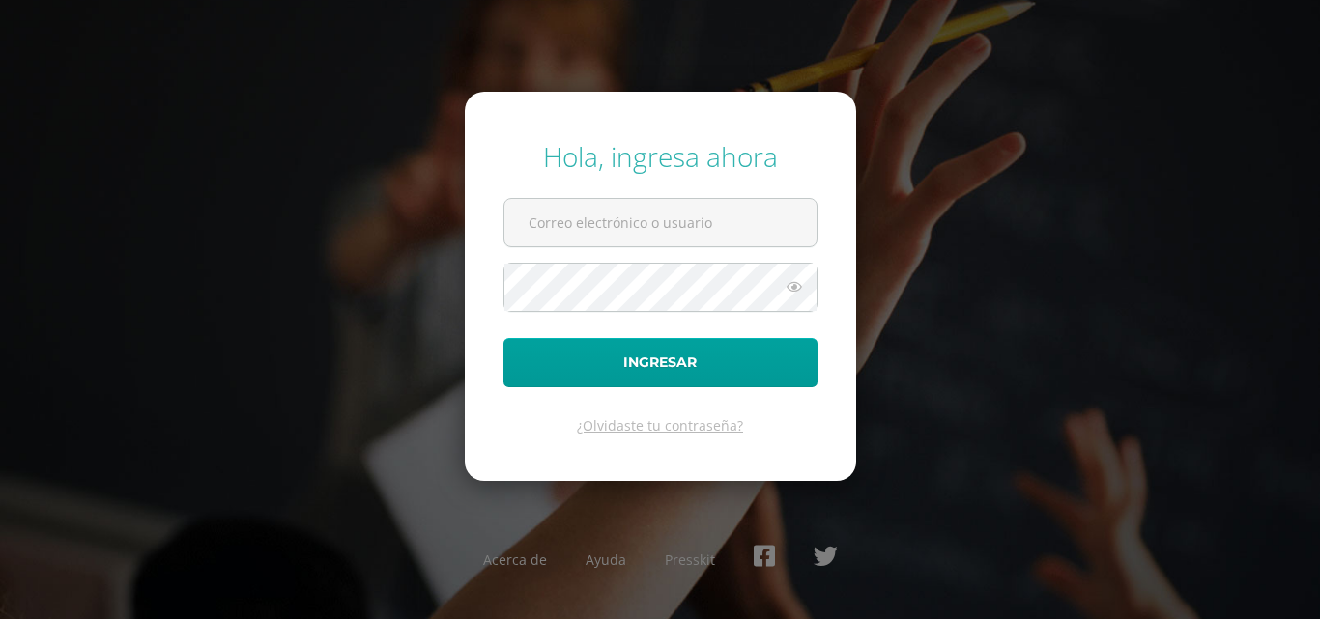
click at [615, 225] on input "text" at bounding box center [660, 222] width 312 height 47
type input "[EMAIL_ADDRESS][DOMAIN_NAME]"
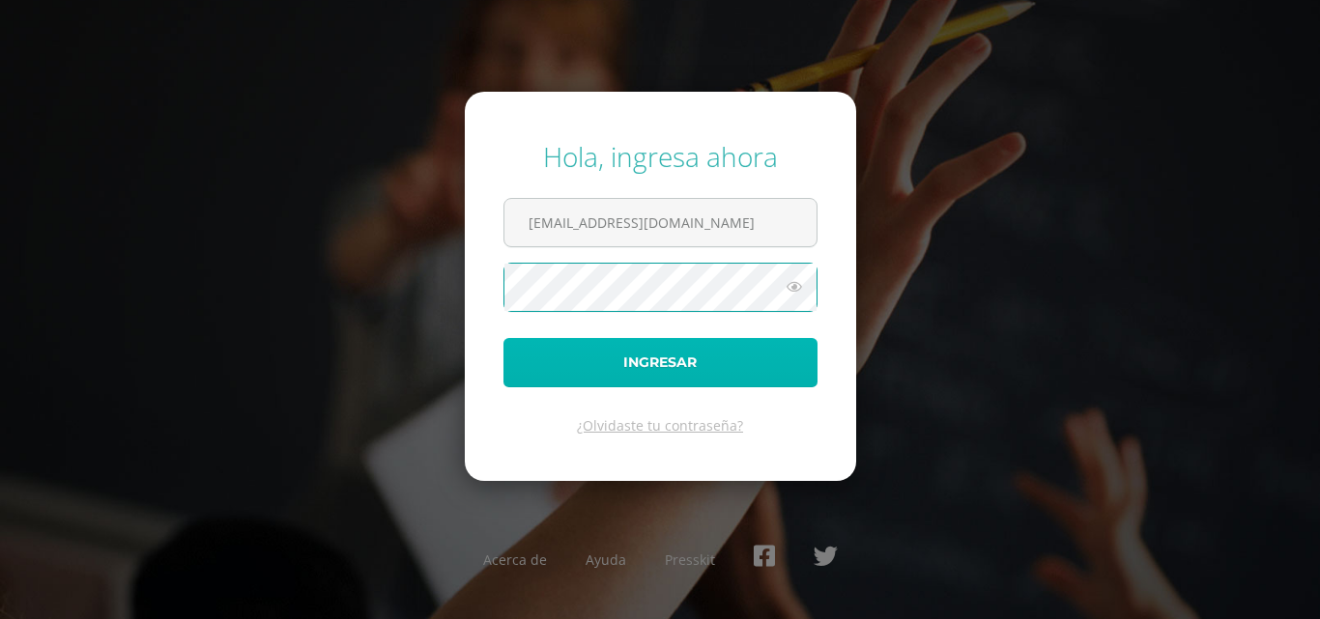
click at [654, 359] on button "Ingresar" at bounding box center [660, 362] width 314 height 49
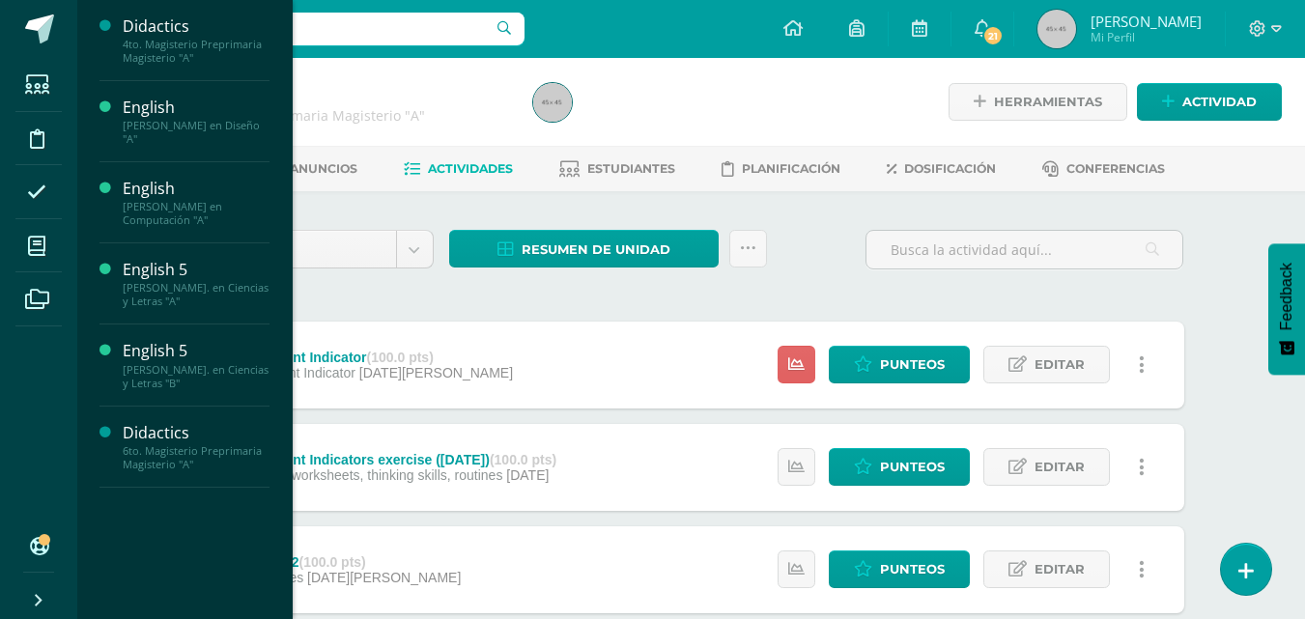
click at [137, 354] on div "English 5" at bounding box center [196, 351] width 147 height 22
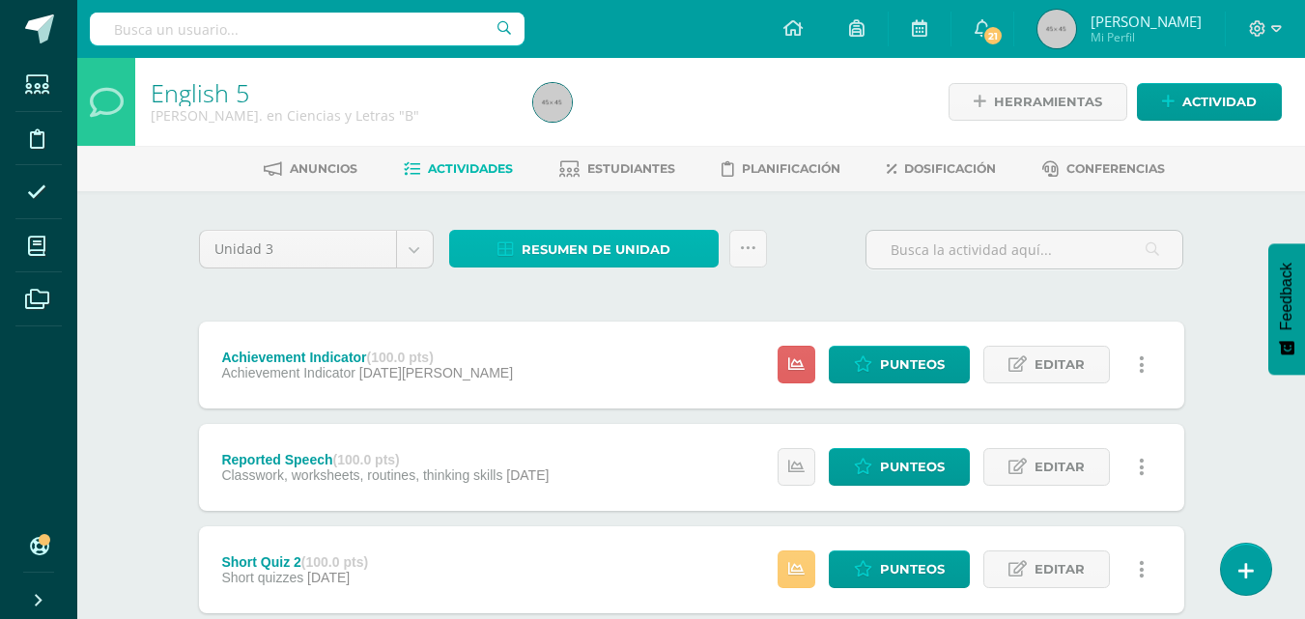
click at [625, 251] on span "Resumen de unidad" at bounding box center [596, 250] width 149 height 36
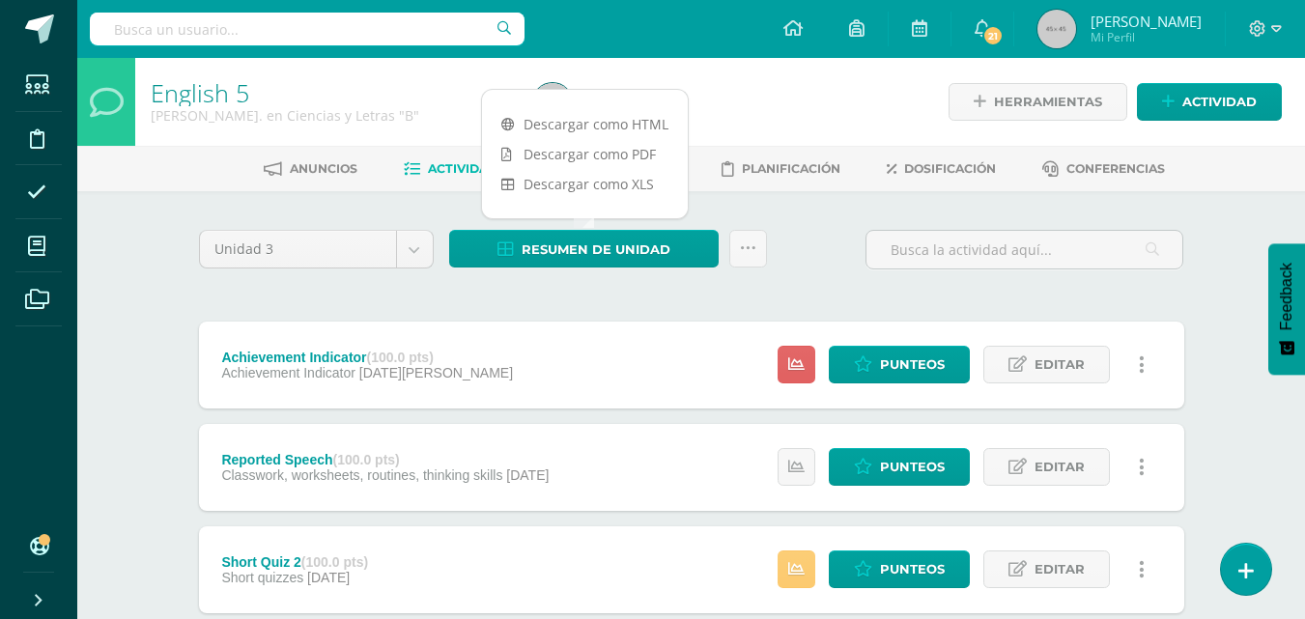
click at [620, 159] on link "Descargar como PDF" at bounding box center [585, 154] width 206 height 30
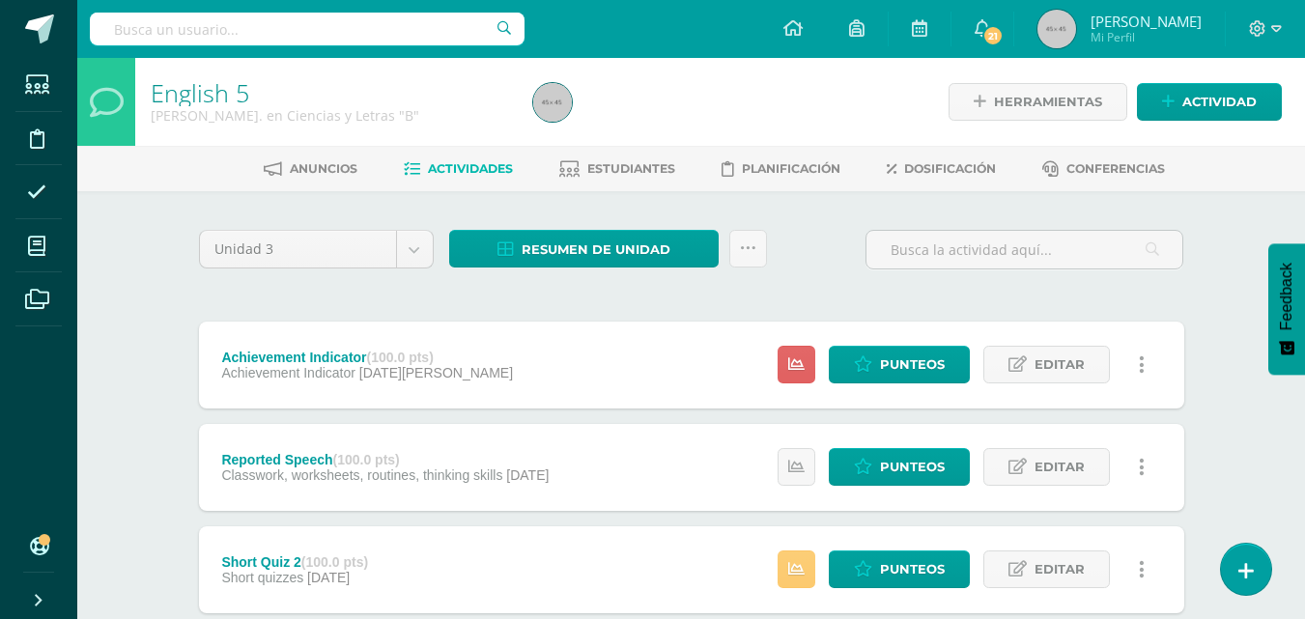
click at [644, 166] on span "Estudiantes" at bounding box center [631, 168] width 88 height 14
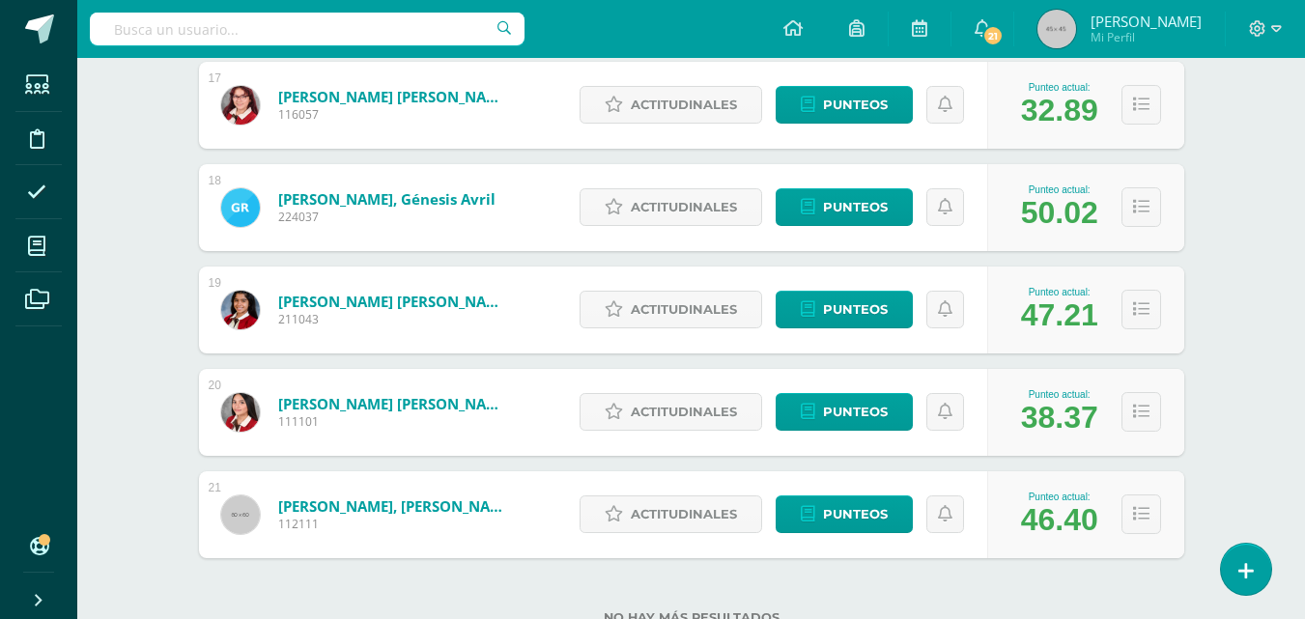
scroll to position [2006, 0]
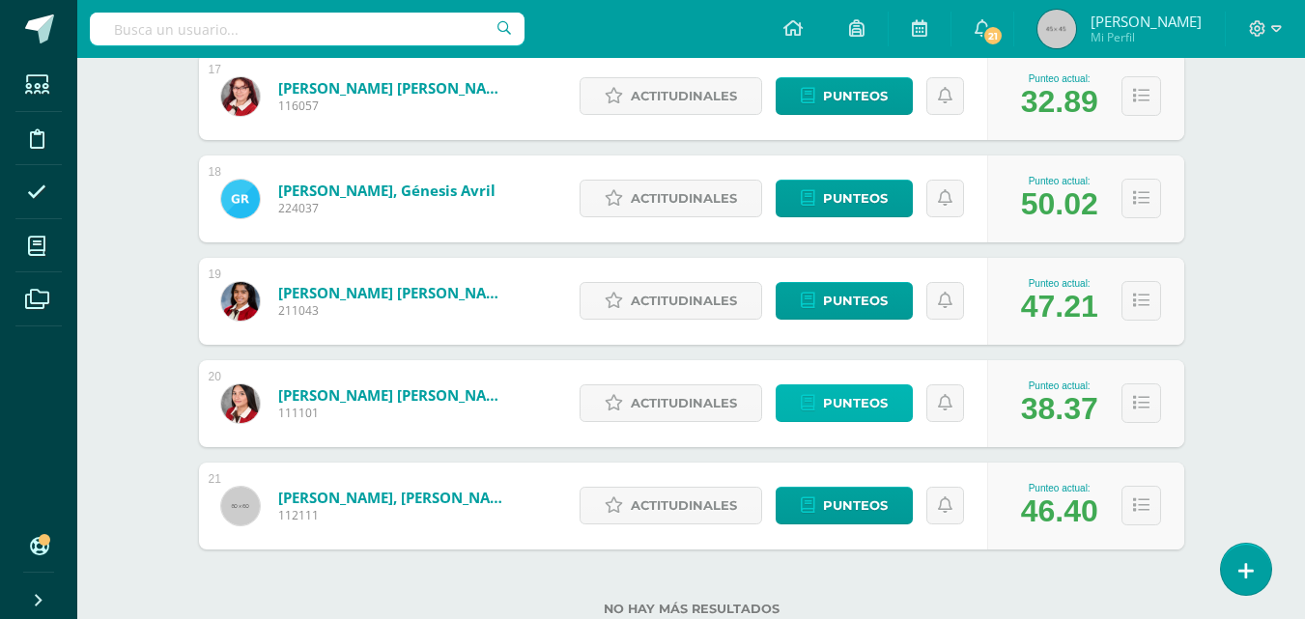
click at [851, 400] on span "Punteos" at bounding box center [855, 403] width 65 height 36
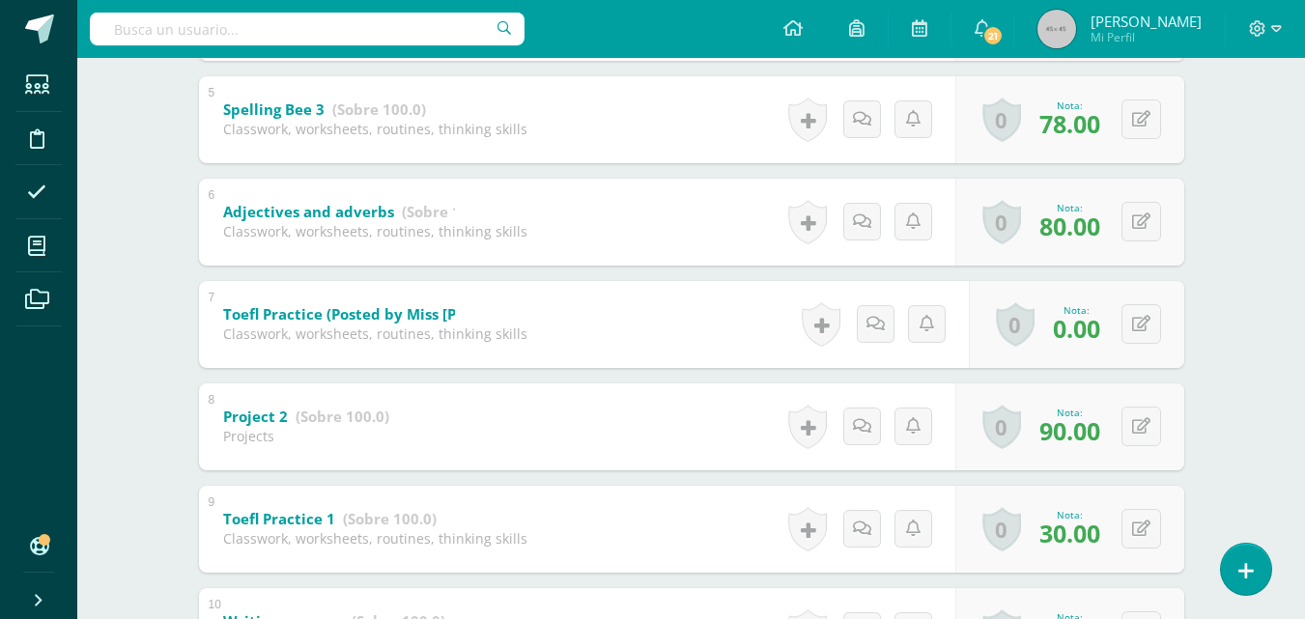
scroll to position [804, 0]
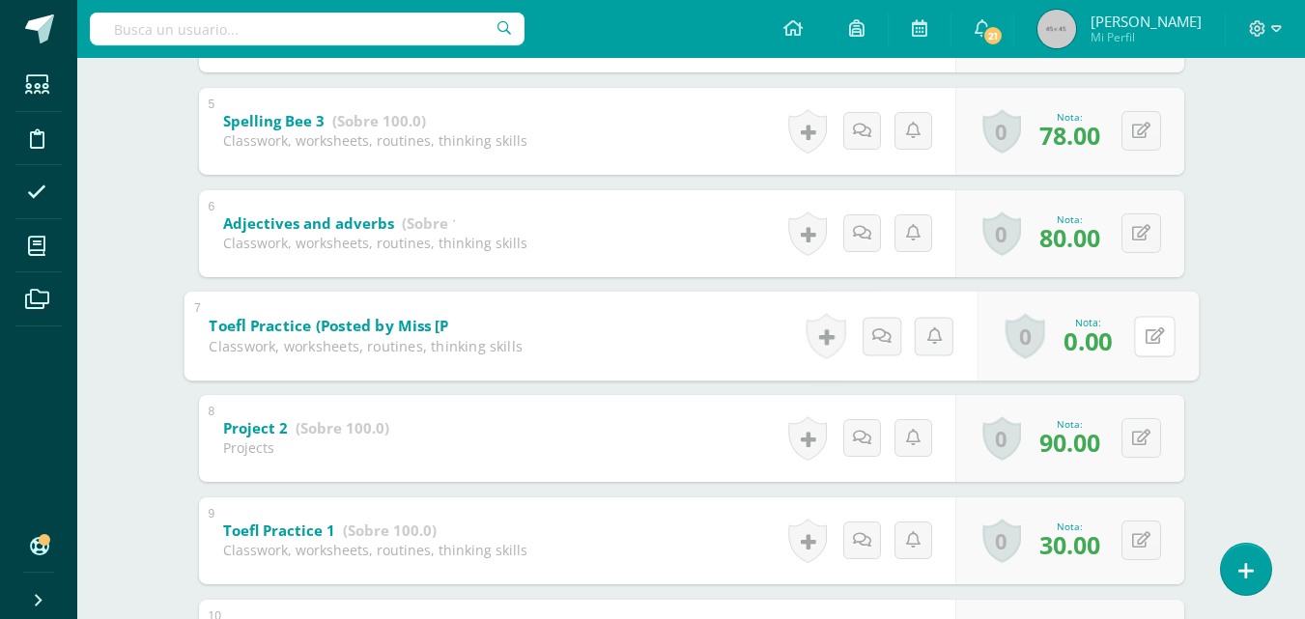
click at [1138, 329] on button at bounding box center [1154, 336] width 41 height 41
type input "30"
click at [1107, 346] on icon at bounding box center [1103, 342] width 17 height 16
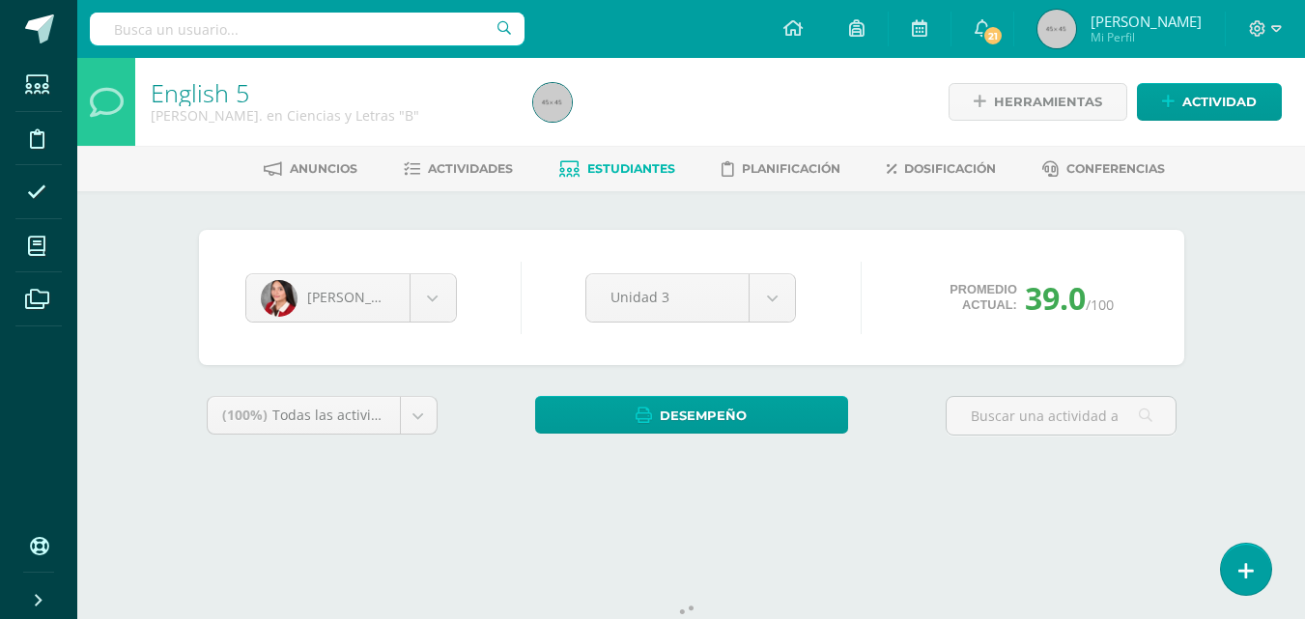
click at [437, 300] on body "Estudiantes Disciplina Asistencia Mis cursos Archivos Soporte Ayuda Reportar un…" at bounding box center [652, 260] width 1305 height 521
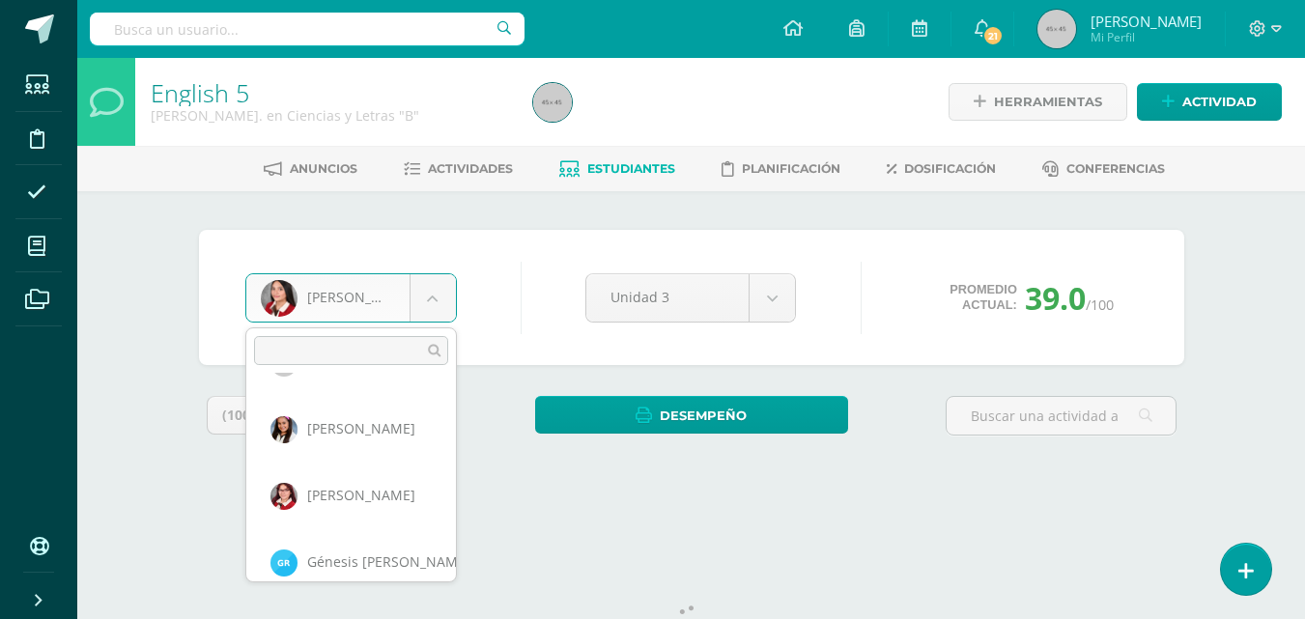
scroll to position [950, 0]
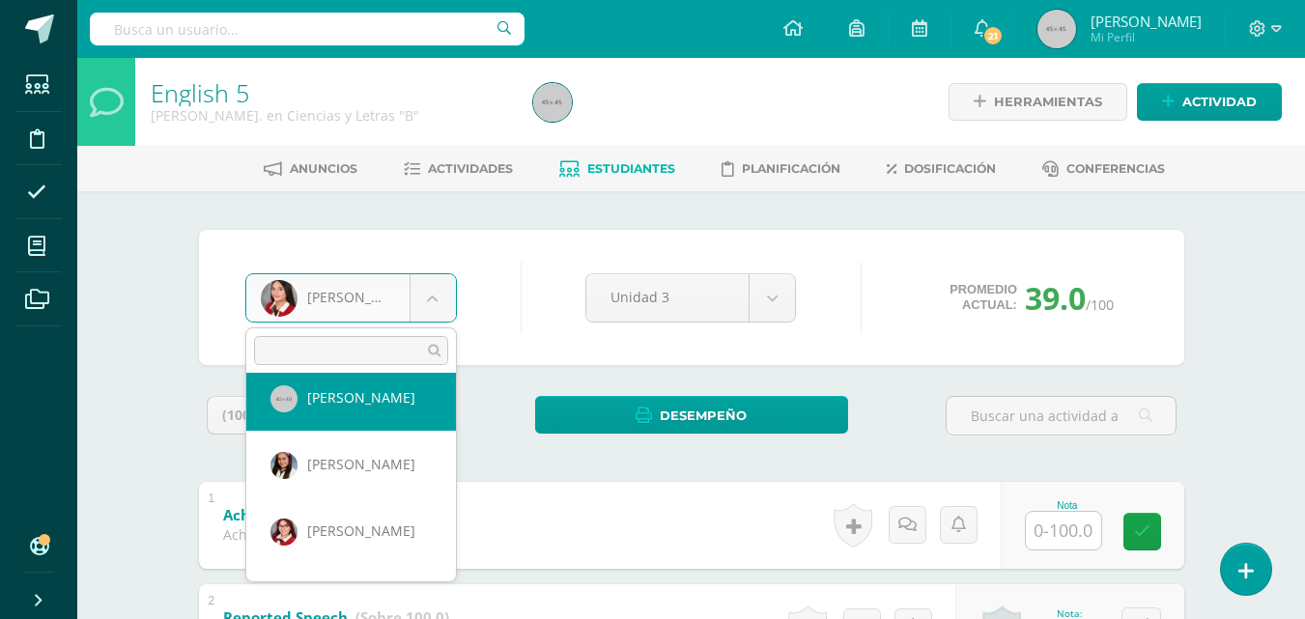
select select "3551"
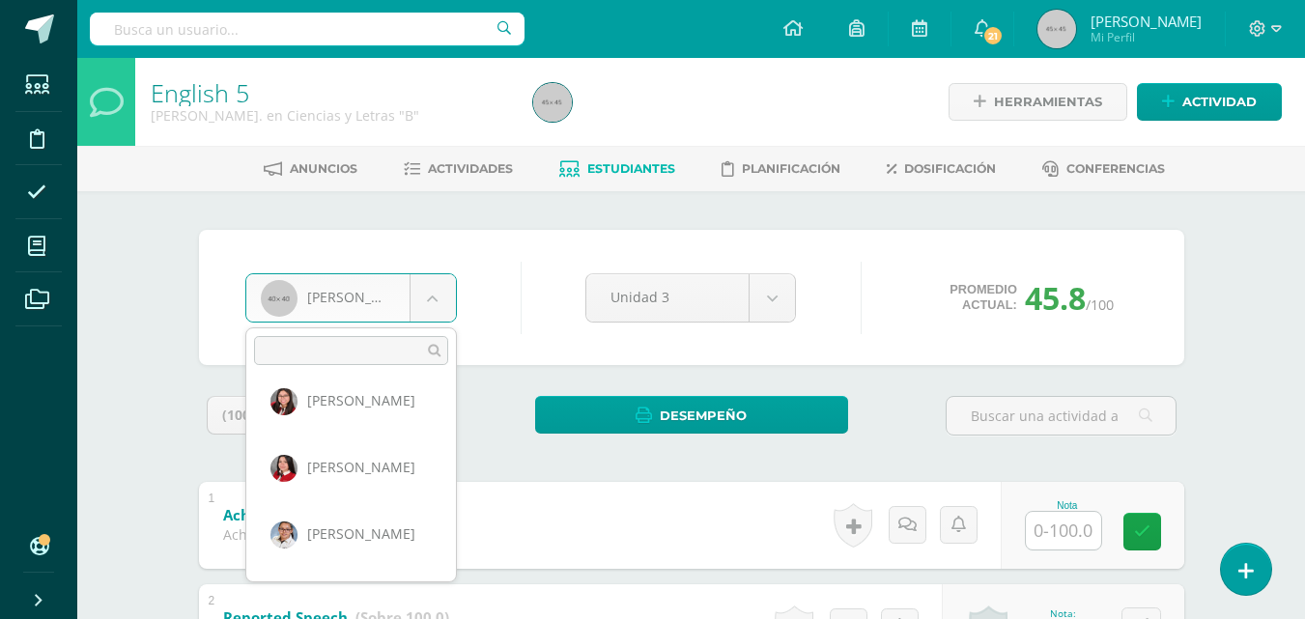
scroll to position [398, 0]
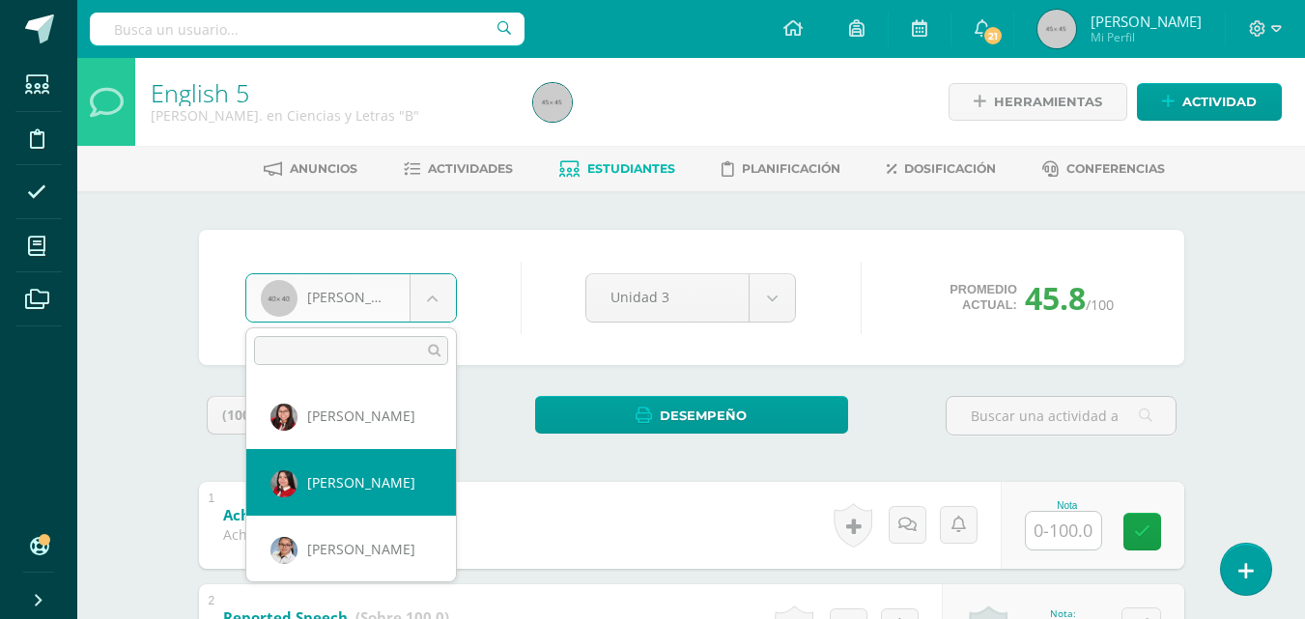
select select "3550"
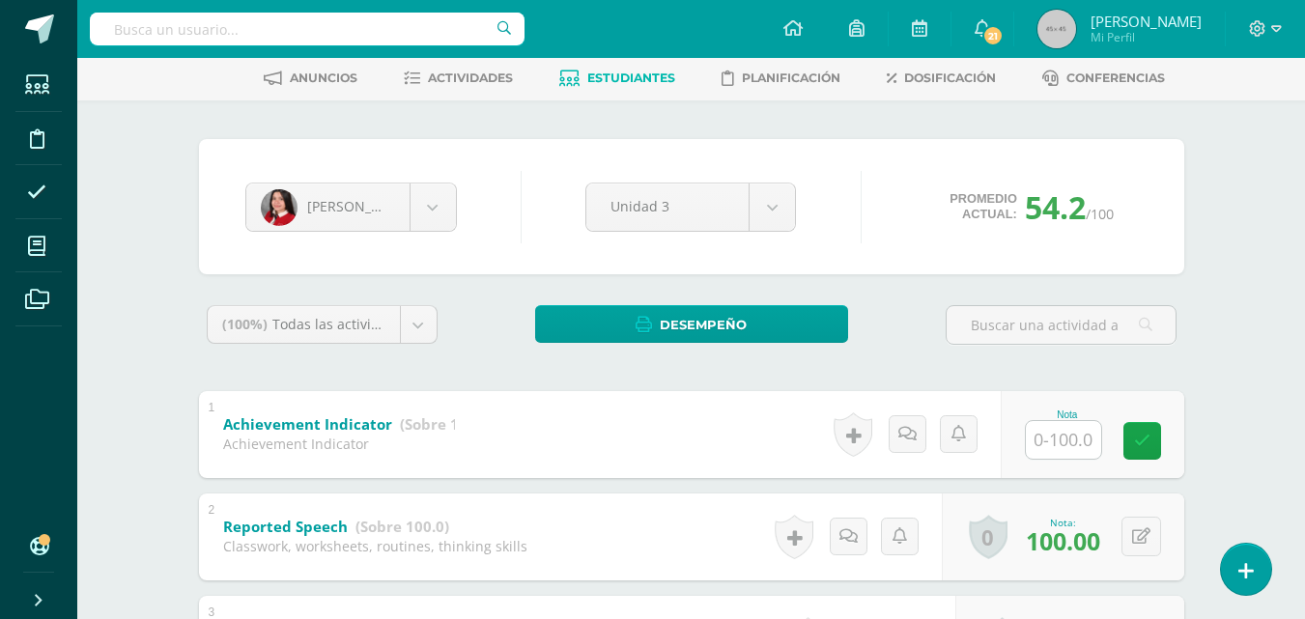
scroll to position [94, 0]
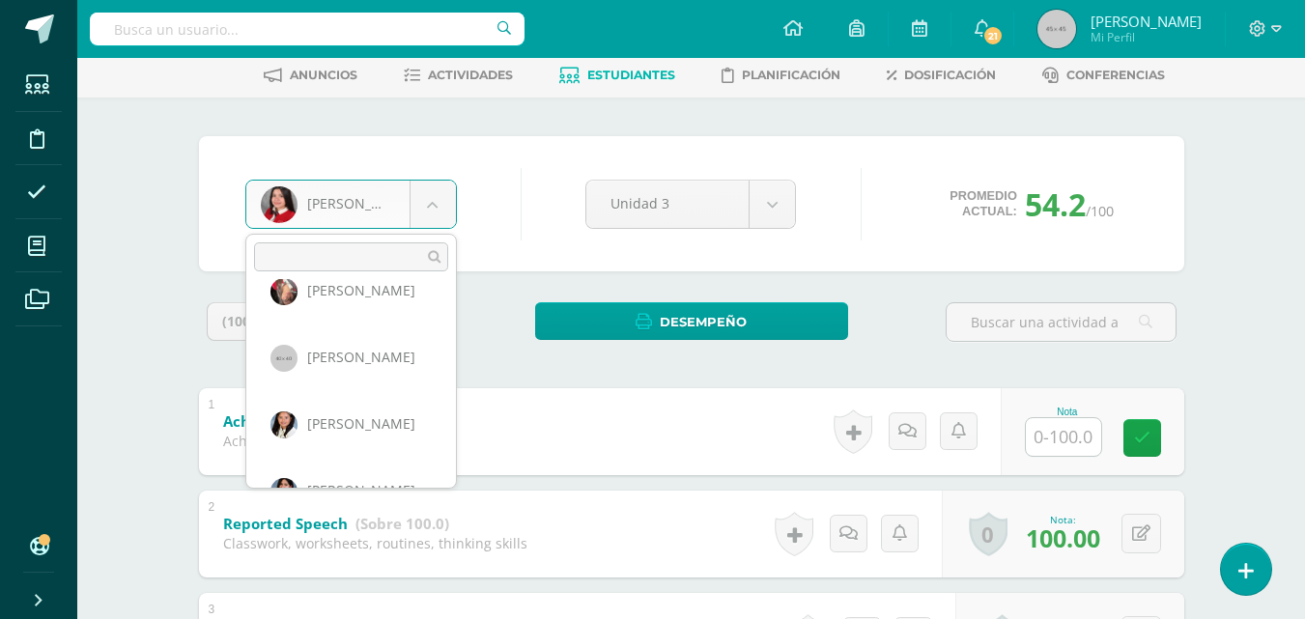
scroll to position [728, 0]
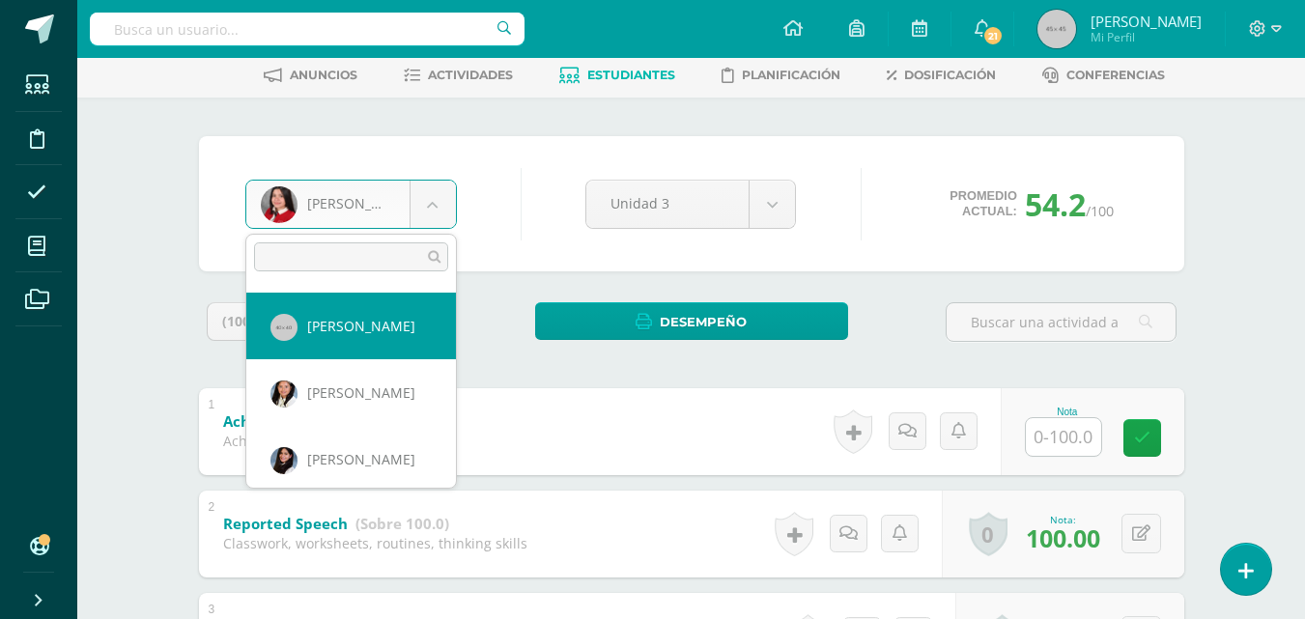
select select "3556"
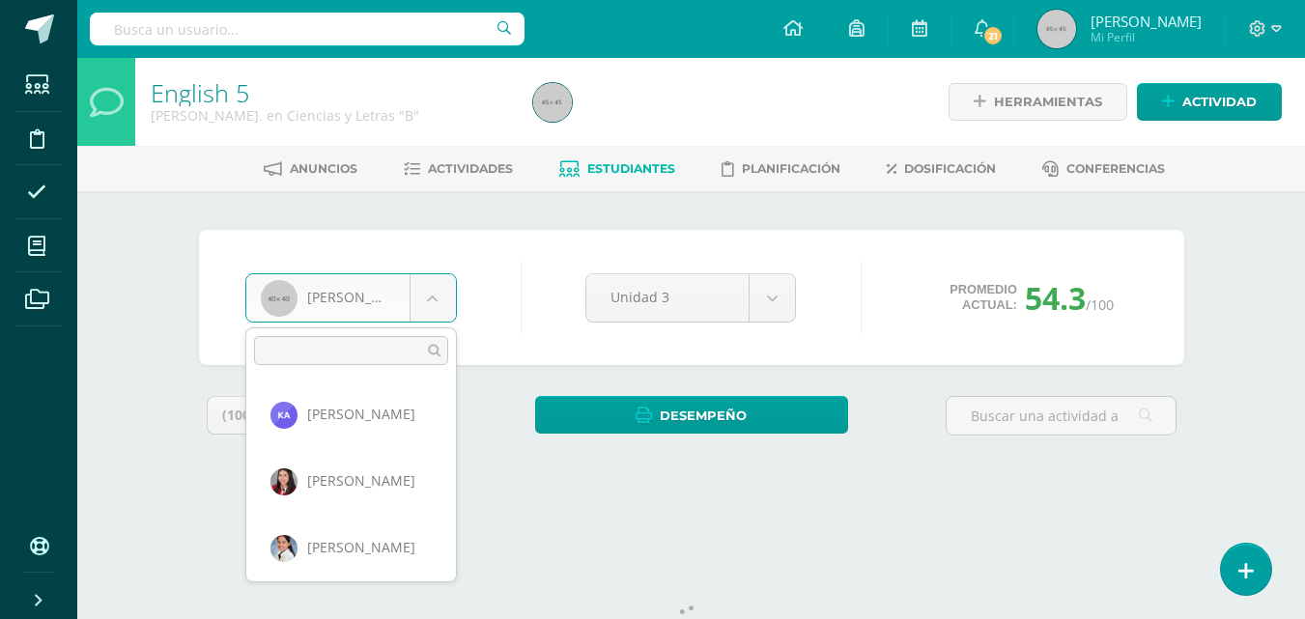
scroll to position [599, 0]
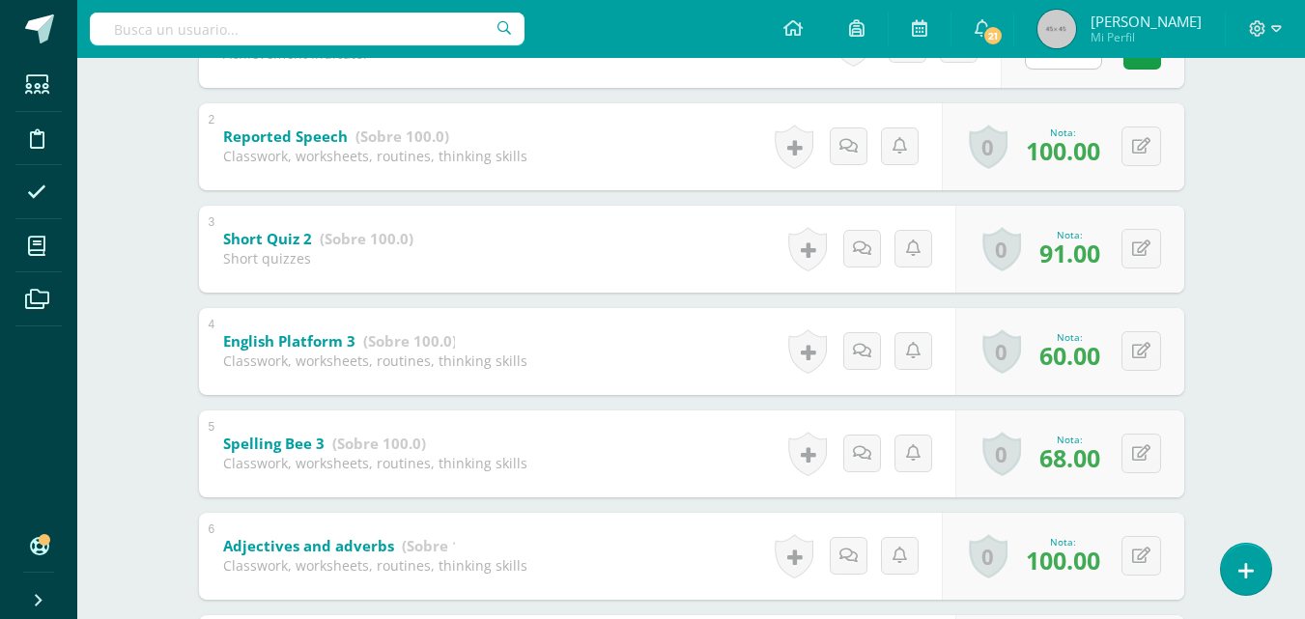
scroll to position [477, 0]
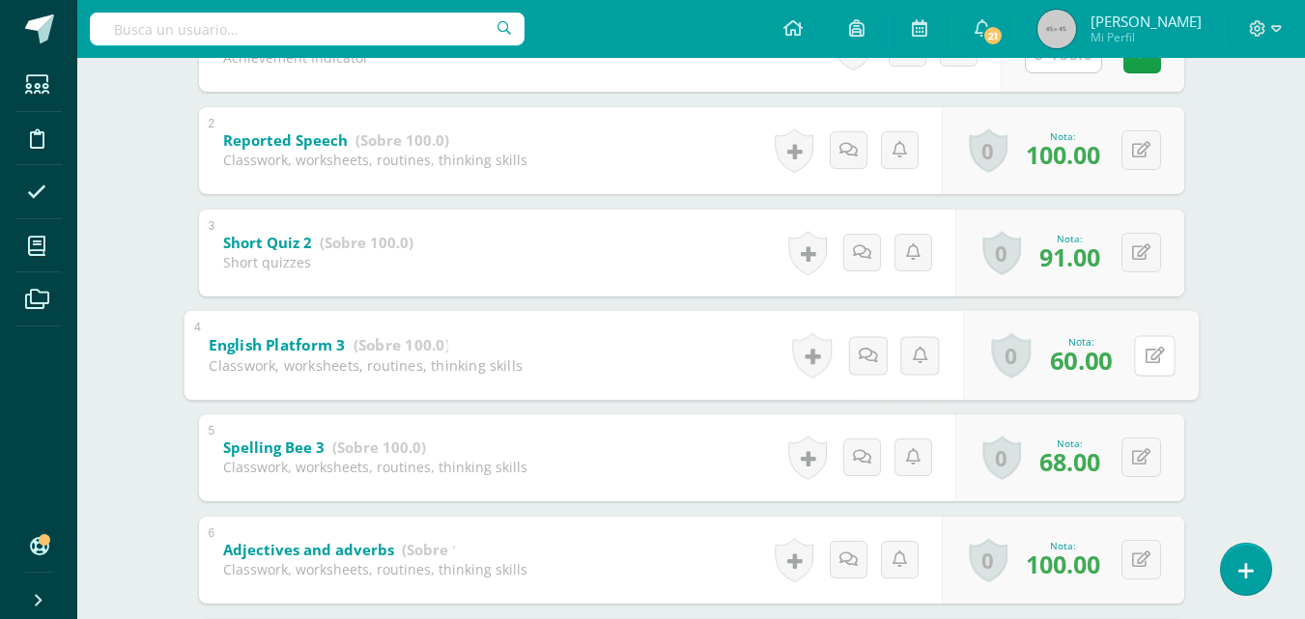
click at [1145, 356] on icon at bounding box center [1154, 355] width 19 height 16
type input "100"
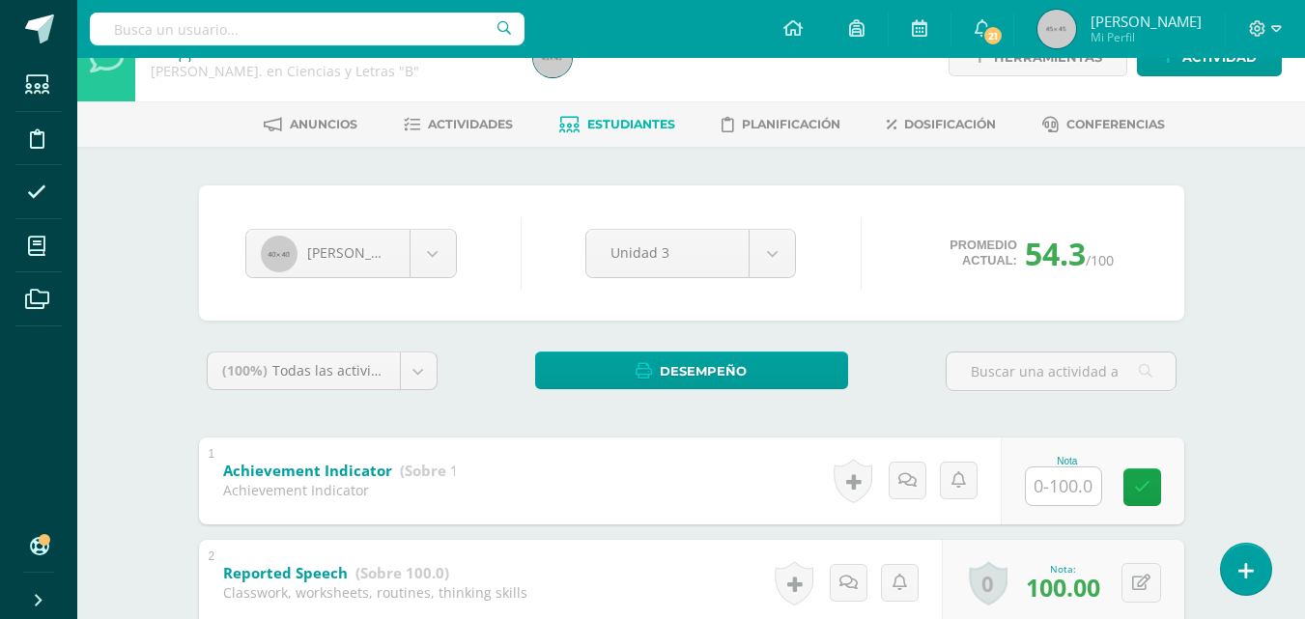
scroll to position [0, 0]
